Goal: Information Seeking & Learning: Learn about a topic

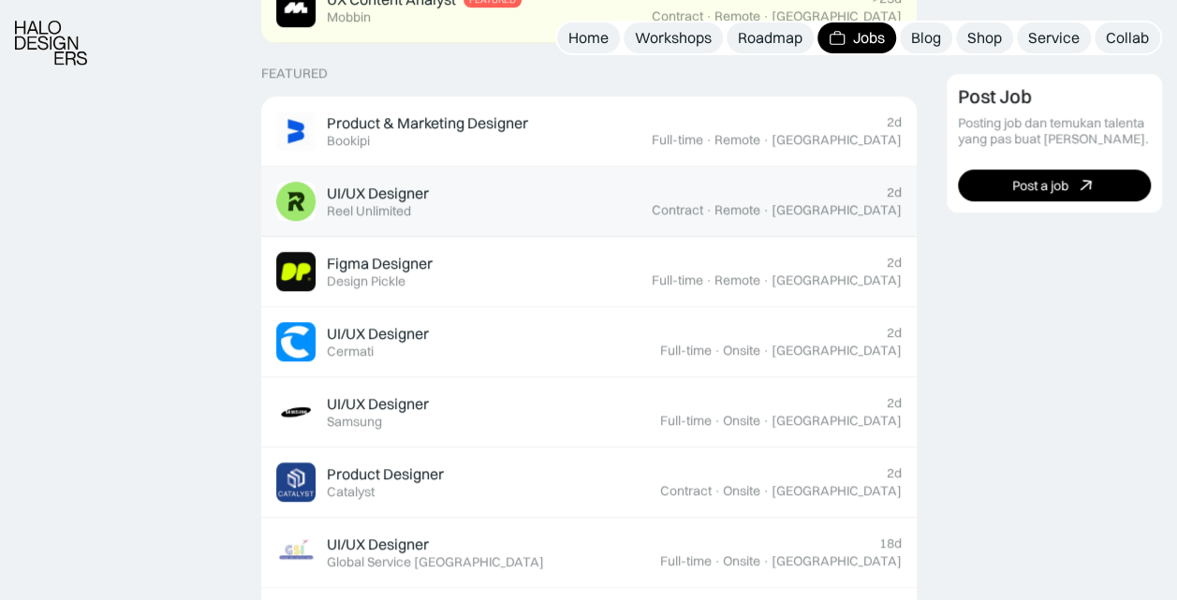
scroll to position [749, 0]
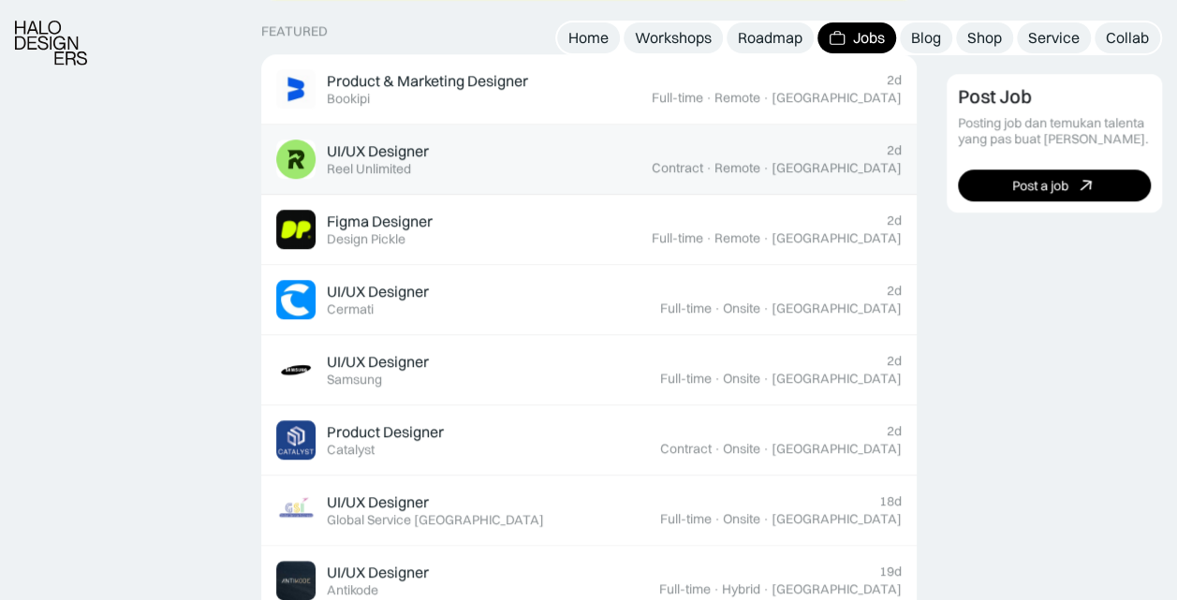
click at [547, 178] on div "UI/UX Designer Featured Reel Unlimited" at bounding box center [463, 158] width 375 height 39
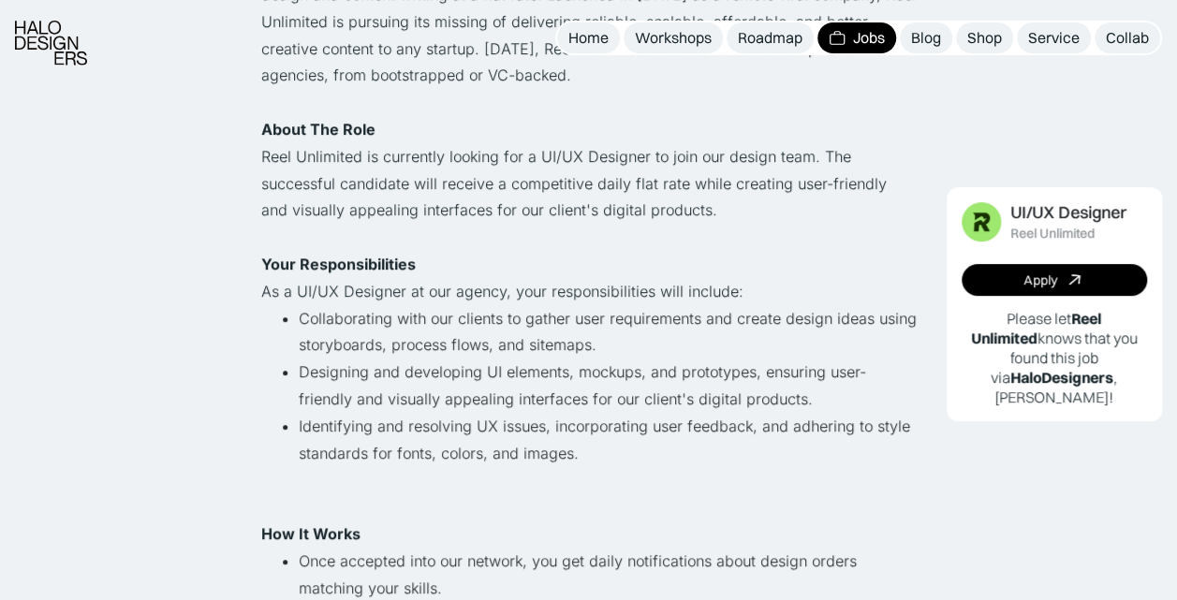
scroll to position [468, 0]
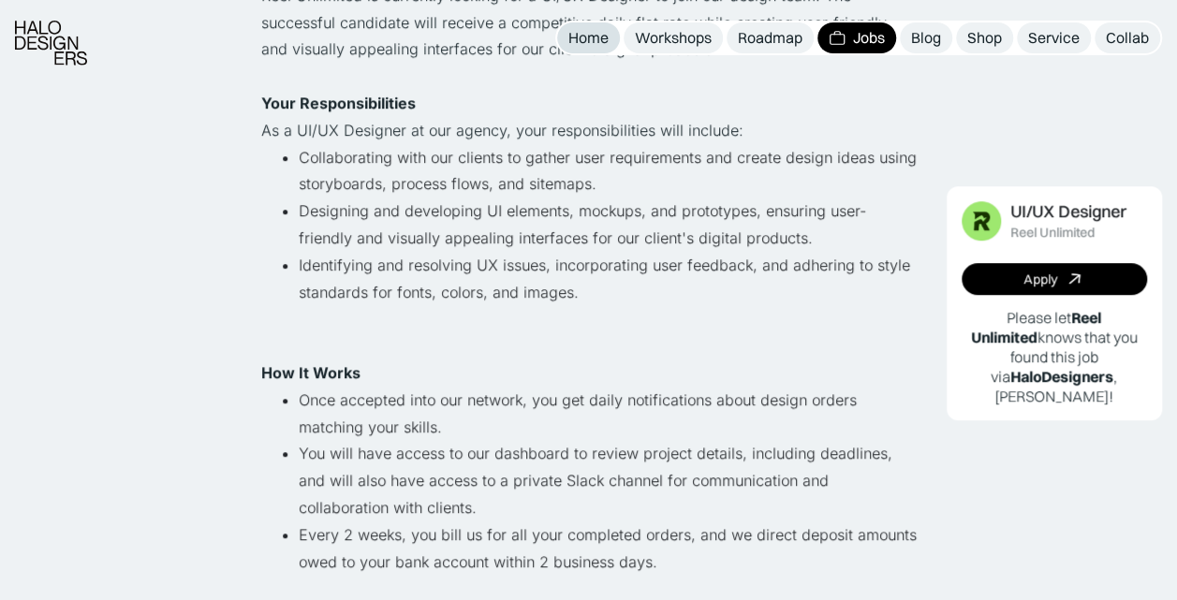
click at [587, 38] on div "Home" at bounding box center [588, 38] width 40 height 20
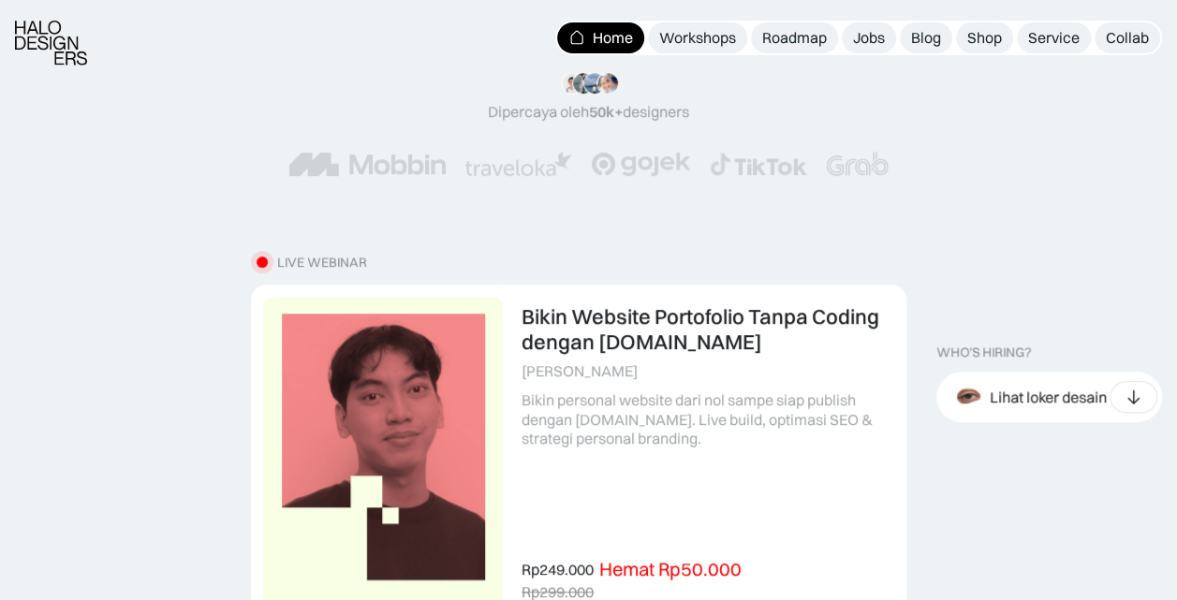
scroll to position [374, 0]
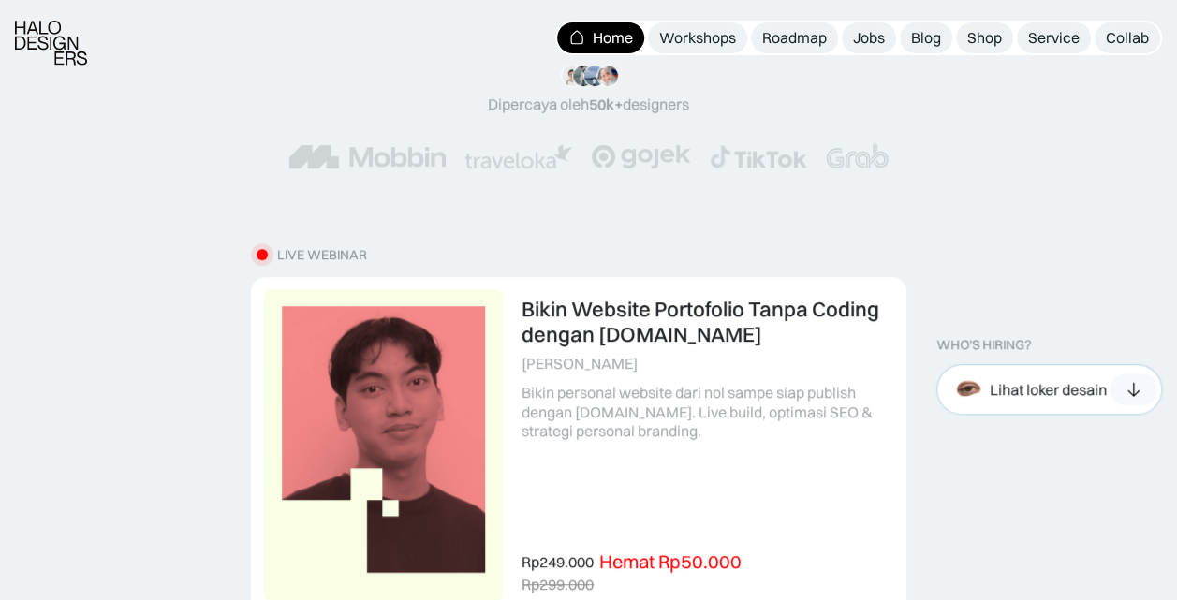
drag, startPoint x: 1079, startPoint y: 386, endPoint x: 1072, endPoint y: 377, distance: 10.7
click at [1079, 386] on div "Lihat loker desain" at bounding box center [1048, 390] width 117 height 20
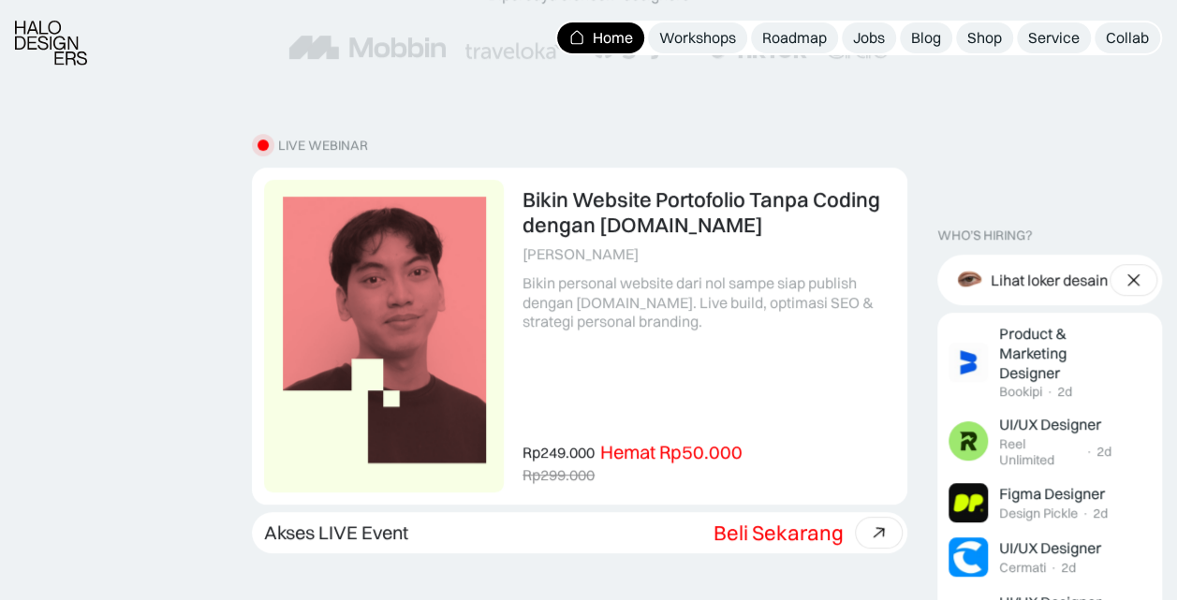
scroll to position [562, 0]
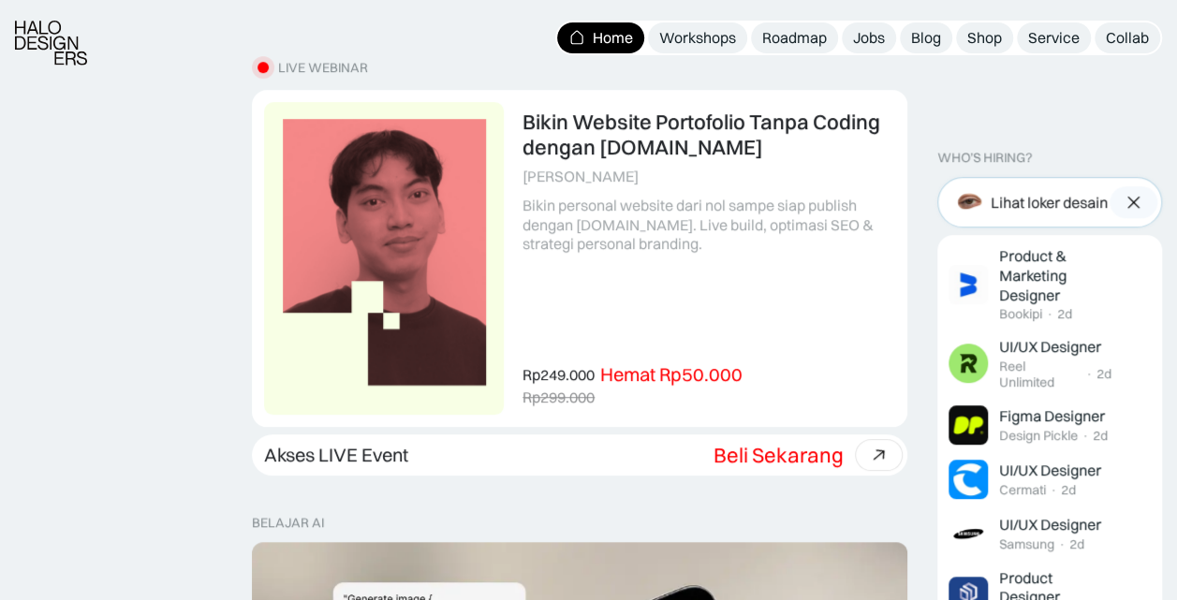
click at [1129, 204] on img at bounding box center [1133, 202] width 20 height 19
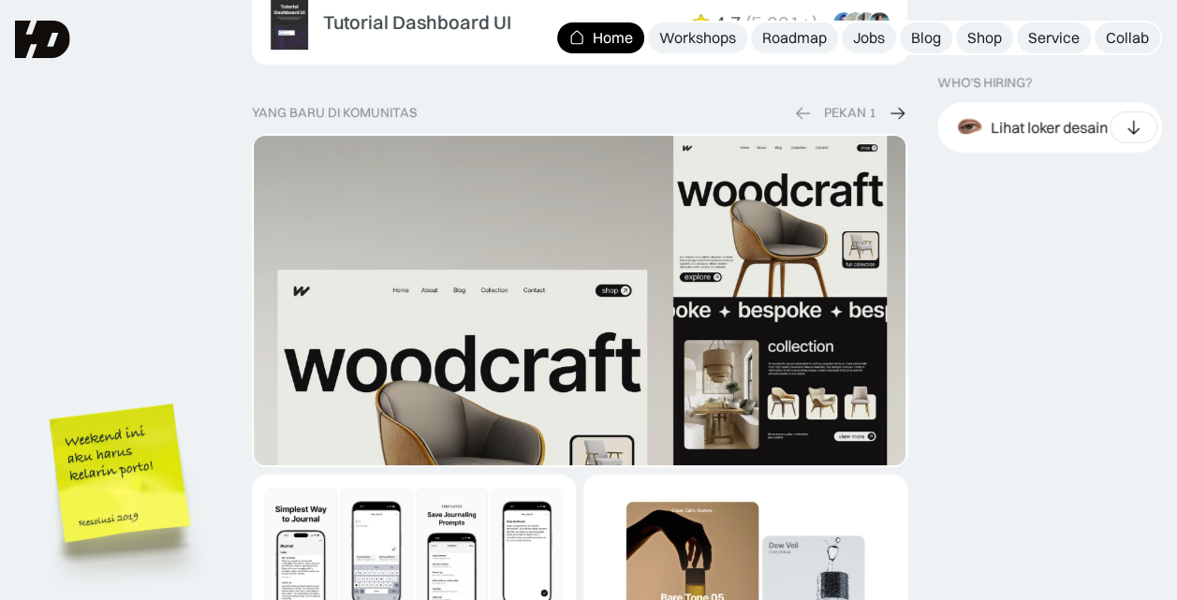
scroll to position [3651, 0]
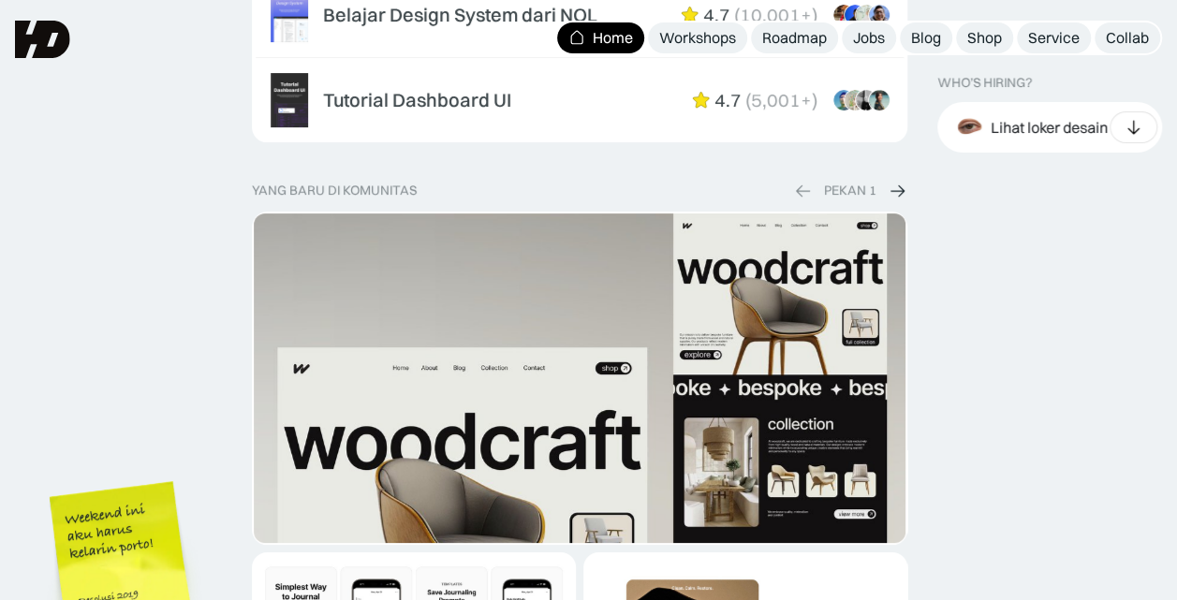
click at [904, 182] on img at bounding box center [897, 191] width 19 height 20
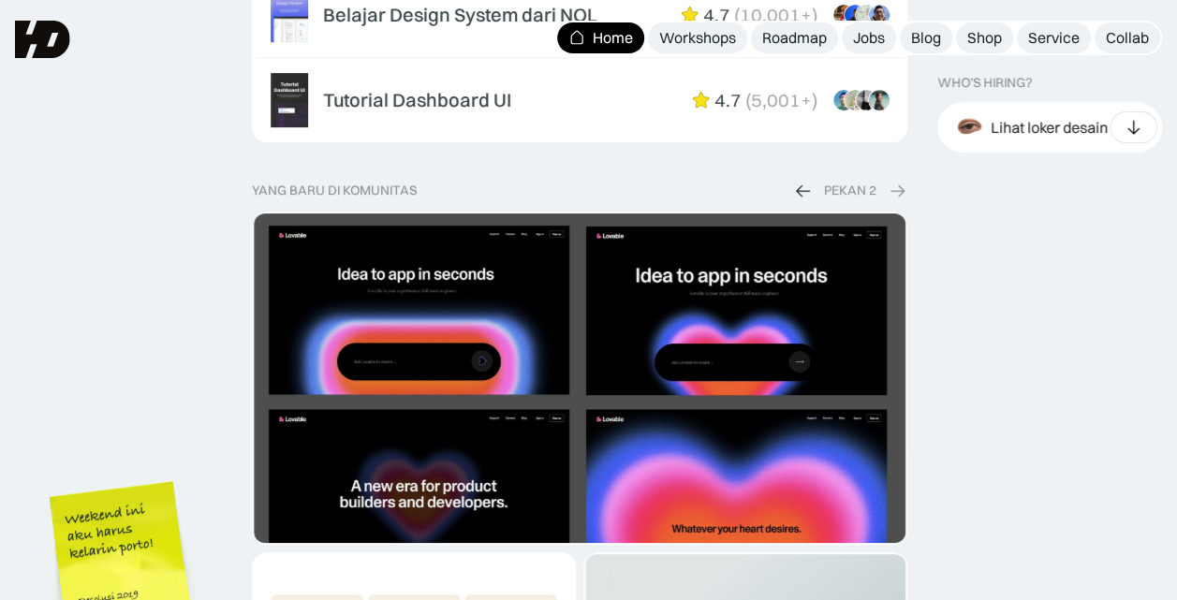
click at [904, 182] on img at bounding box center [897, 191] width 19 height 20
click at [797, 184] on img at bounding box center [803, 191] width 19 height 20
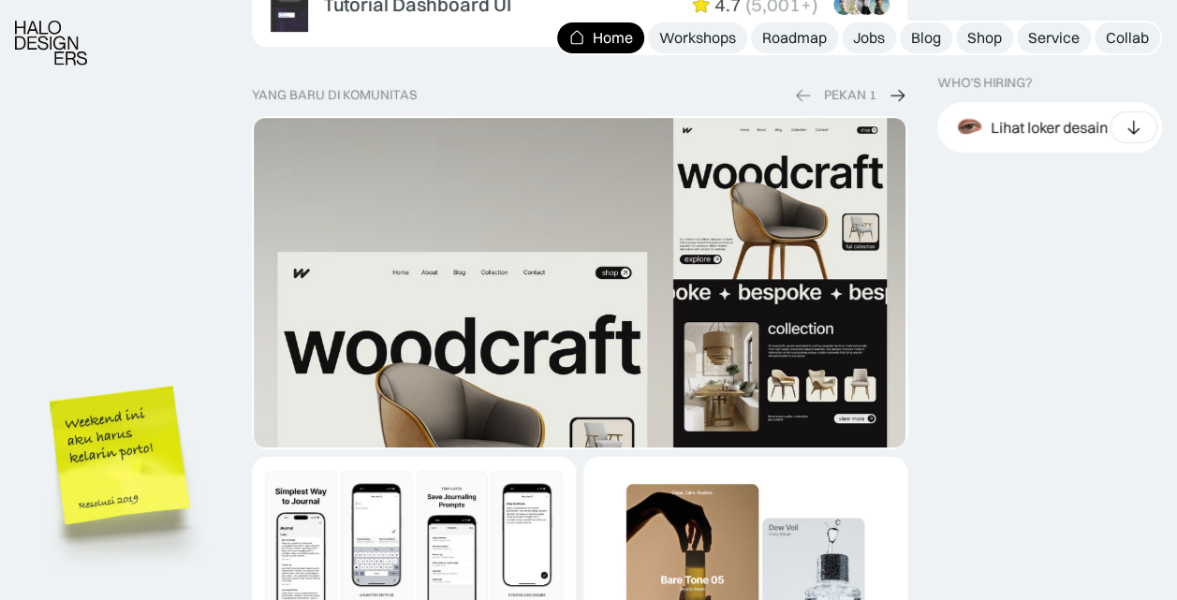
scroll to position [3839, 0]
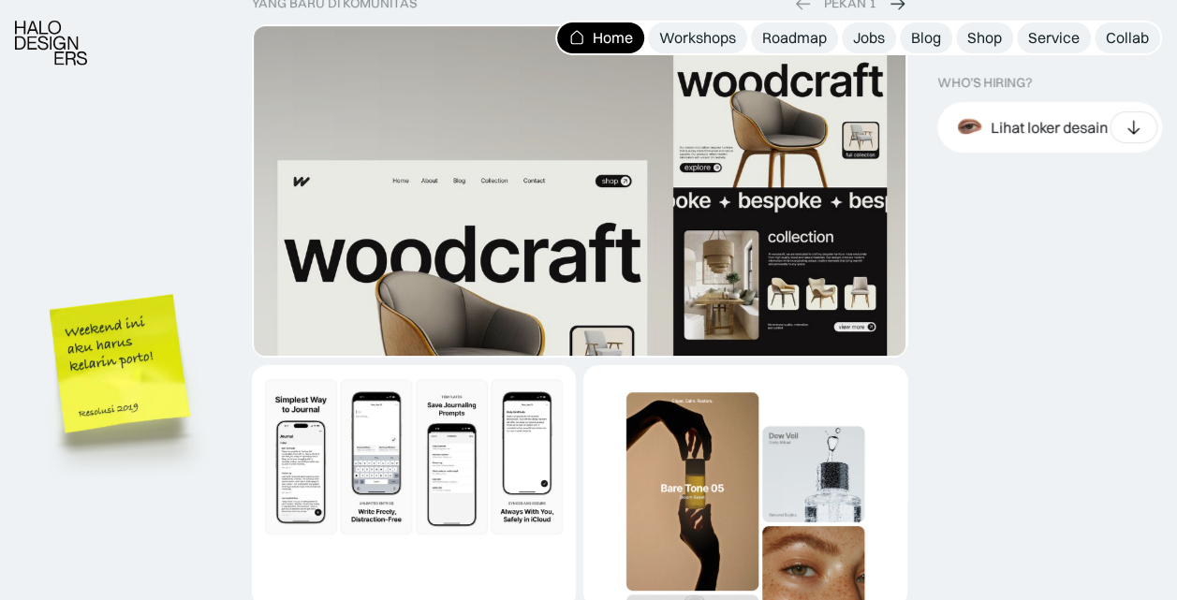
click at [517, 247] on img "1 of 2" at bounding box center [580, 384] width 652 height 716
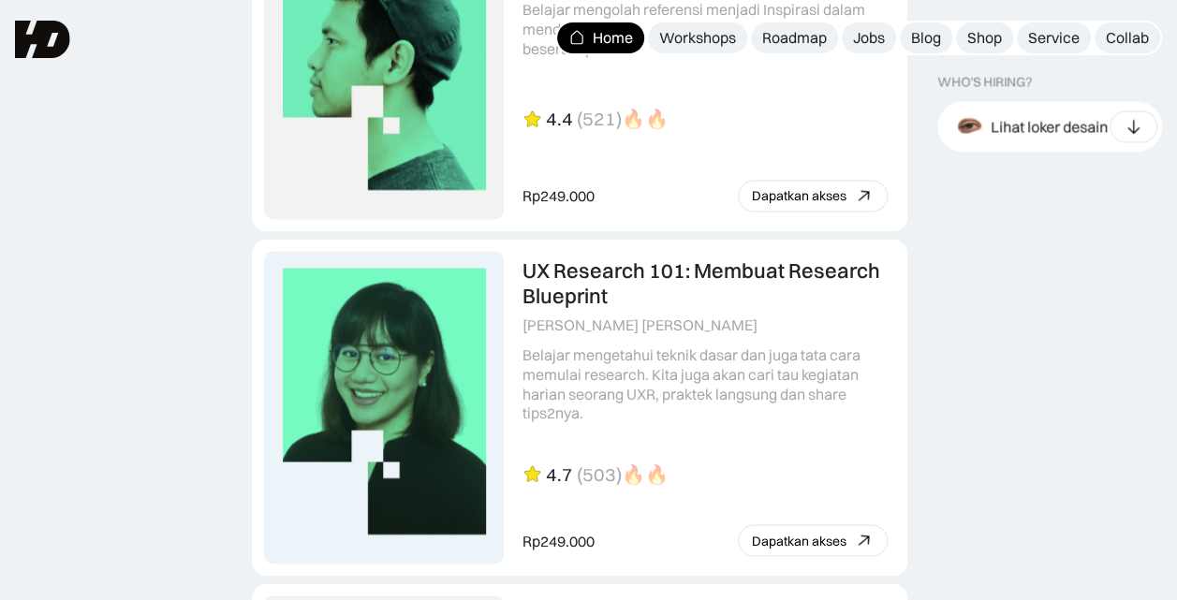
scroll to position [4775, 0]
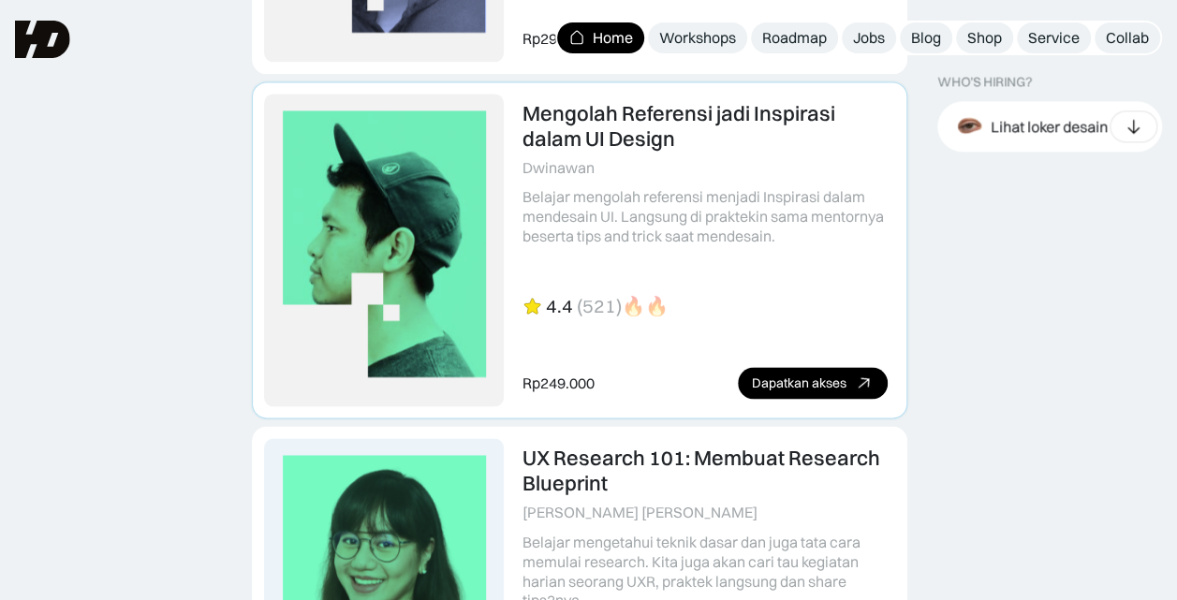
click at [730, 242] on link at bounding box center [579, 249] width 653 height 335
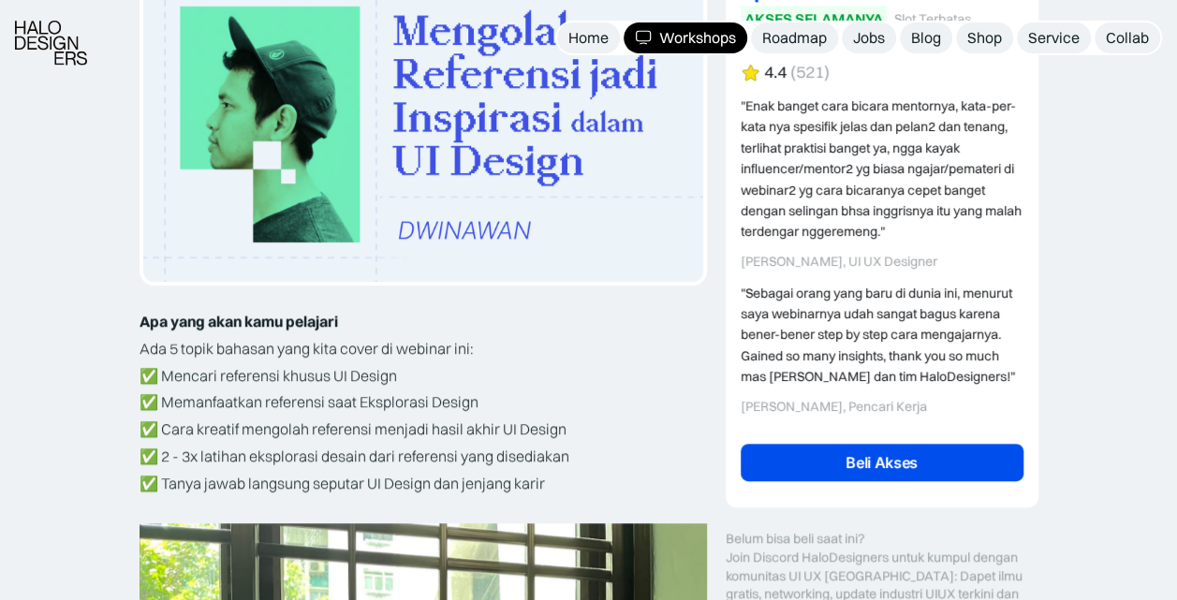
scroll to position [374, 0]
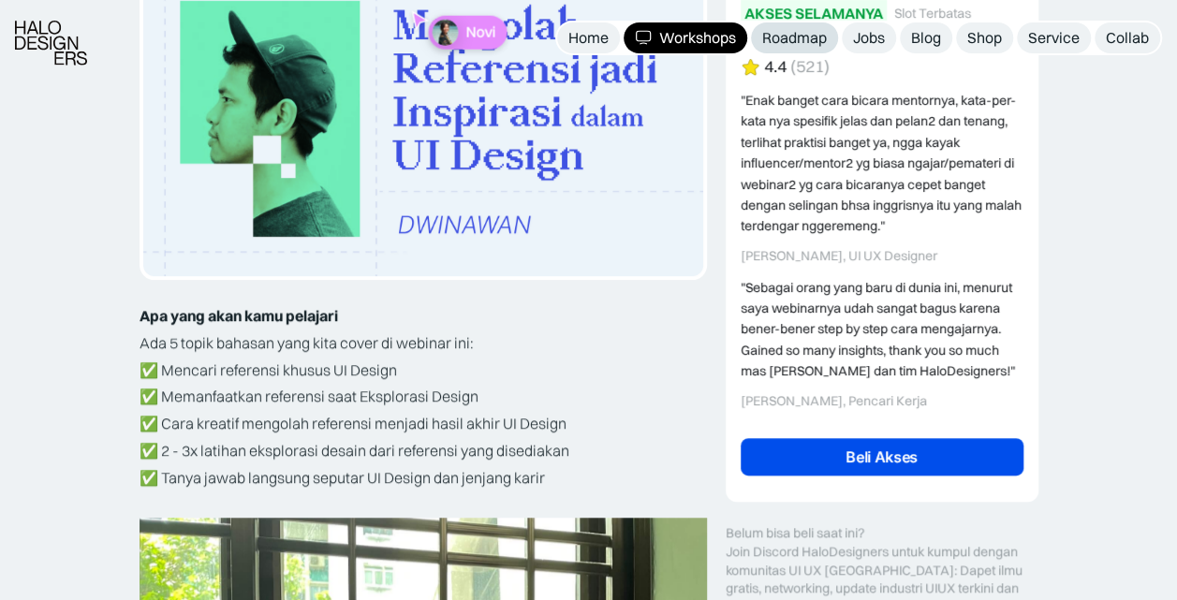
click at [766, 36] on div "Roadmap" at bounding box center [794, 38] width 65 height 20
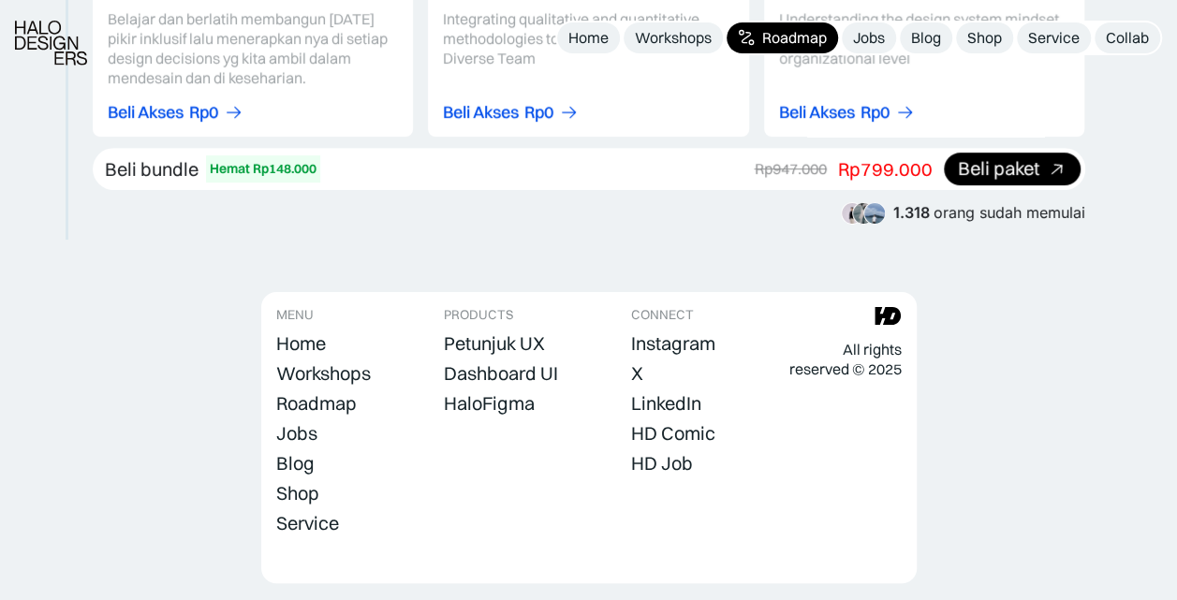
scroll to position [3681, 0]
